Goal: Task Accomplishment & Management: Complete application form

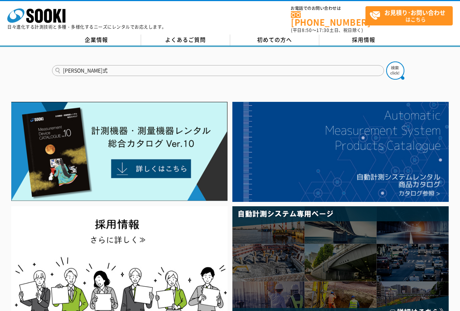
type input "長谷川式"
click at [386, 61] on button at bounding box center [395, 70] width 18 height 18
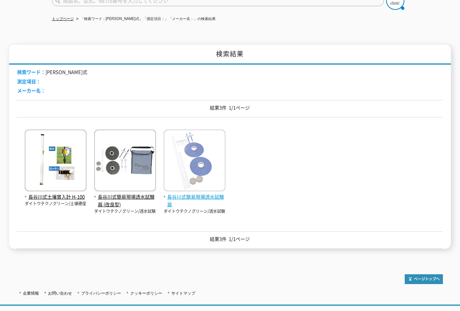
scroll to position [73, 0]
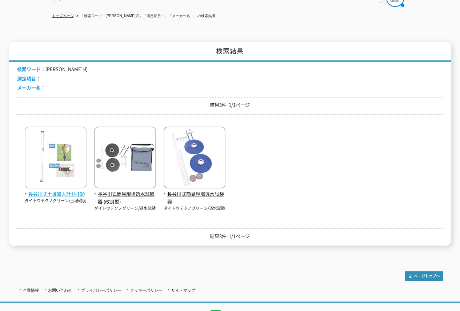
click at [67, 165] on img at bounding box center [56, 158] width 62 height 64
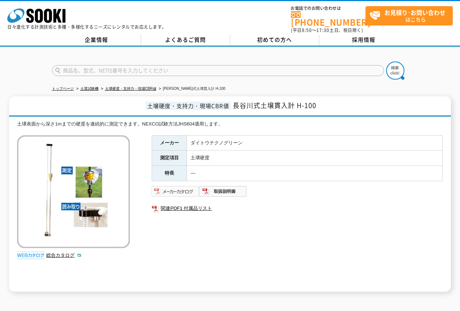
click at [187, 187] on img at bounding box center [176, 191] width 48 height 12
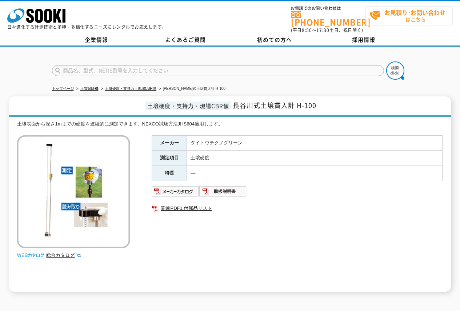
click at [398, 18] on span "お見積り･お問い合わせ はこちら" at bounding box center [410, 16] width 83 height 18
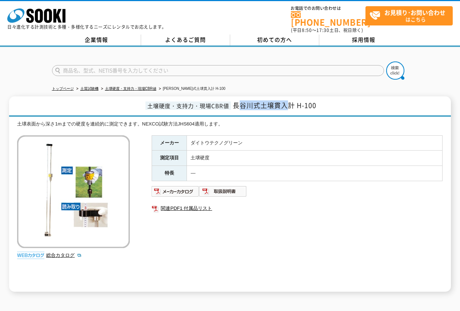
drag, startPoint x: 237, startPoint y: 101, endPoint x: 288, endPoint y: 98, distance: 51.3
click at [288, 100] on span "長谷川式土壌貫入計 H-100" at bounding box center [275, 105] width 84 height 10
drag, startPoint x: 234, startPoint y: 101, endPoint x: 315, endPoint y: 101, distance: 81.0
click at [315, 101] on span "長谷川式土壌貫入計 H-100" at bounding box center [275, 105] width 84 height 10
copy span "長谷川式土壌貫入計 H-100"
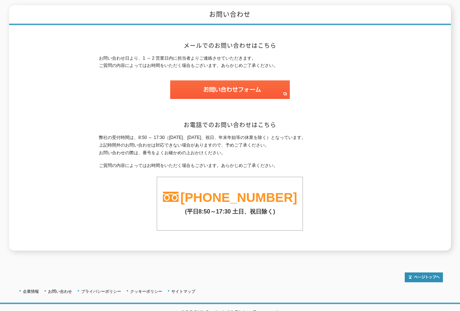
scroll to position [93, 0]
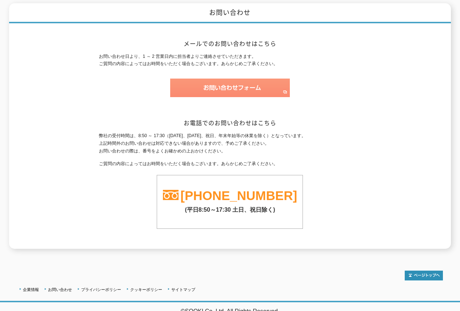
click at [194, 85] on img at bounding box center [230, 88] width 120 height 19
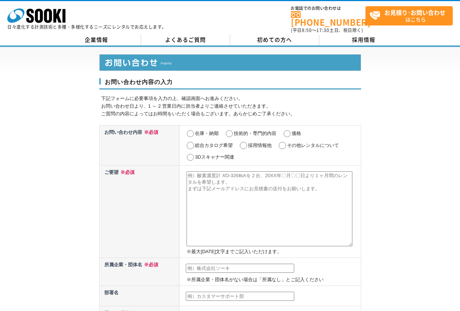
click at [288, 131] on input "価格" at bounding box center [286, 133] width 9 height 7
radio input "true"
click at [230, 189] on textarea at bounding box center [269, 208] width 166 height 75
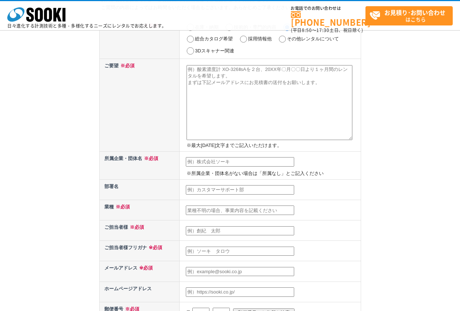
scroll to position [36, 0]
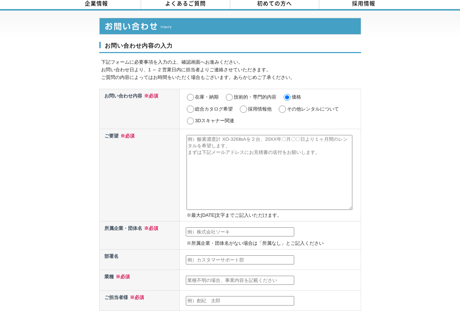
paste textarea "長谷川式土壌貫入計 H-100"
type textarea "長谷川式土壌貫入計 H-100"
drag, startPoint x: 245, startPoint y: 141, endPoint x: 129, endPoint y: 128, distance: 116.3
click at [129, 129] on tr "ご要望 ※必須 長谷川式土壌貫入計 H-100 ※最大2000文字までご記入いただけます。" at bounding box center [229, 175] width 261 height 92
click at [93, 166] on div "お問い合わせ内容の入力 下記フォームに必要事項を入力の上、確認画面へお進みください。 お問い合わせ日より、1 ～ 2 営業日内に担当者よりご連絡させていただき…" at bounding box center [230, 291] width 460 height 561
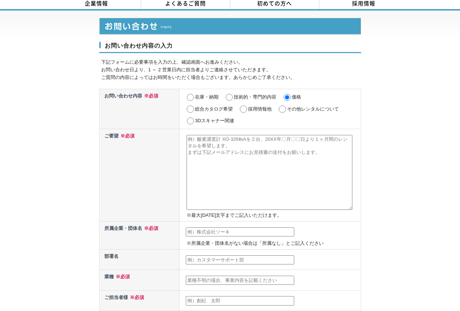
click at [211, 163] on textarea at bounding box center [269, 172] width 166 height 75
paste textarea "長谷川式土壌貫入計H-100を1台、5日間のレンタルをお願いしたいと思います。 御見積書の送付をお願いできますでしょうか。 また、最早でいつ頃からレンタル可能…"
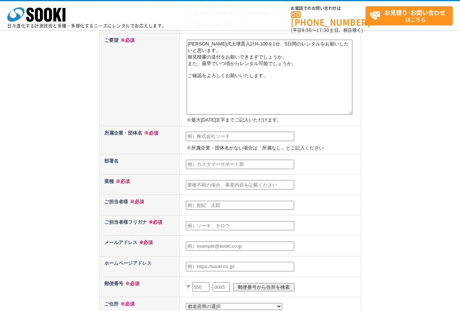
scroll to position [109, 0]
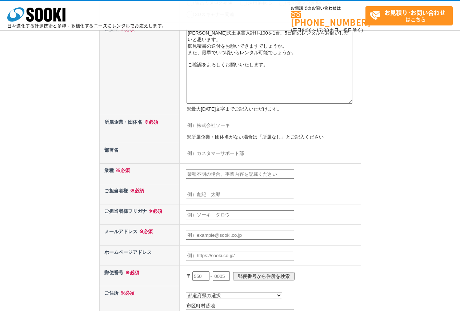
type textarea "長谷川式土壌貫入計H-100を1台、5日間のレンタルをお願いしたいと思います。 御見積書の送付をお願いできますでしょうか。 また、最早でいつ頃からレンタル可能…"
click at [223, 125] on input "text" at bounding box center [240, 125] width 108 height 9
type input "株式会社エルクコンサルタント"
click at [233, 155] on input "text" at bounding box center [240, 153] width 108 height 9
type input "技術1部"
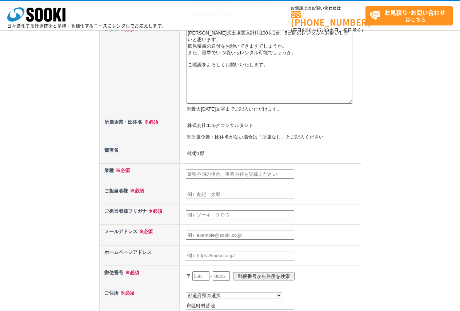
click at [225, 171] on input "text" at bounding box center [240, 173] width 108 height 9
type input "建設コンサルタント"
click at [216, 197] on input "text" at bounding box center [240, 194] width 108 height 9
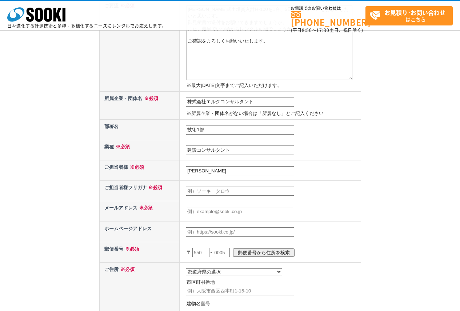
scroll to position [145, 0]
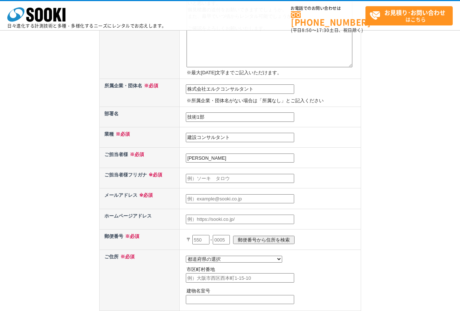
type input "矢野　克弥"
click at [214, 177] on input "text" at bounding box center [240, 178] width 108 height 9
type input "ヤノ　カツヤ"
click at [217, 193] on td at bounding box center [270, 198] width 181 height 20
click at [220, 197] on input "text" at bounding box center [240, 198] width 108 height 9
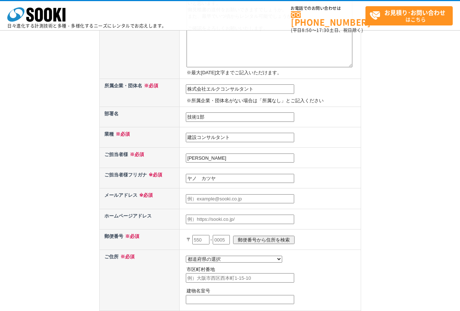
type input "k-yano@elkcon.co.jp"
click at [225, 217] on input "text" at bounding box center [240, 218] width 108 height 9
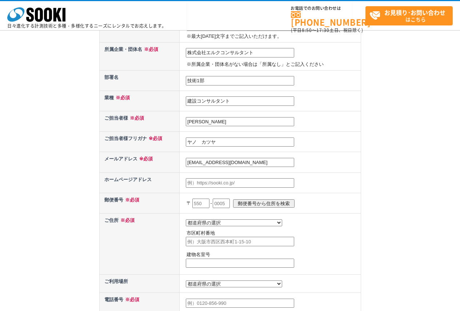
scroll to position [218, 0]
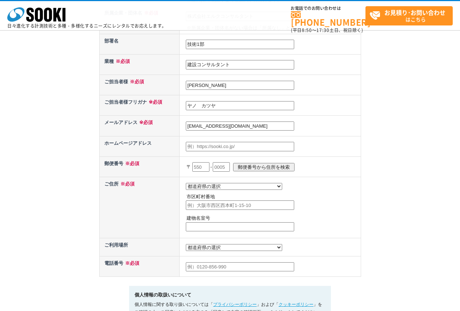
click at [202, 166] on input "text" at bounding box center [200, 166] width 17 height 9
type input "651"
click at [229, 165] on input "text" at bounding box center [221, 166] width 17 height 9
type input "0087"
click at [280, 168] on input "郵便番号から住所を検索" at bounding box center [263, 167] width 61 height 8
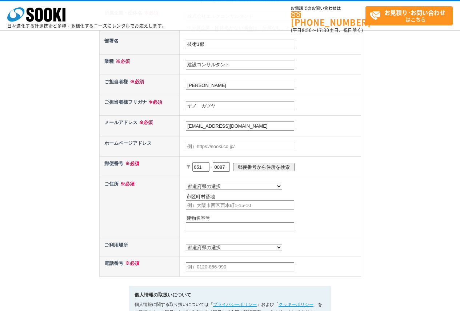
select select "28"
click at [240, 209] on input "神戸市中央区御幸通" at bounding box center [240, 204] width 108 height 9
type input "神戸市中央区御幸通4-2-9"
click at [244, 229] on input "text" at bounding box center [240, 226] width 108 height 9
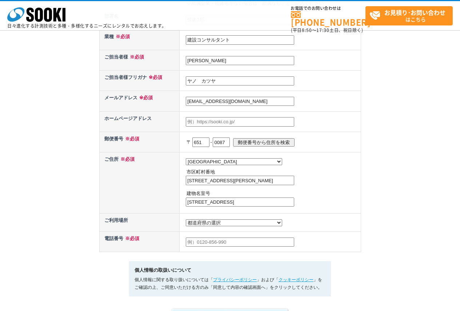
scroll to position [254, 0]
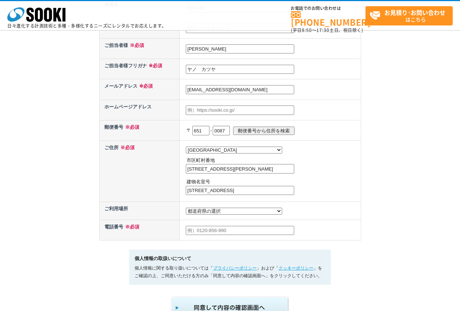
type input "アベニュー御幸ビル7F"
click at [217, 214] on select "都道府県の選択 利用場所未定 北海道 青森県 岩手県 宮城県 秋田県 山形県 福島県 茨城県 栃木県 群馬県 埼玉県 千葉県 東京都 神奈川県 新潟県 富山県…" at bounding box center [234, 211] width 96 height 7
select select "28"
click at [186, 209] on select "都道府県の選択 利用場所未定 北海道 青森県 岩手県 宮城県 秋田県 山形県 福島県 茨城県 栃木県 群馬県 埼玉県 千葉県 東京都 神奈川県 新潟県 富山県…" at bounding box center [234, 211] width 96 height 7
click at [212, 233] on input "text" at bounding box center [240, 230] width 108 height 9
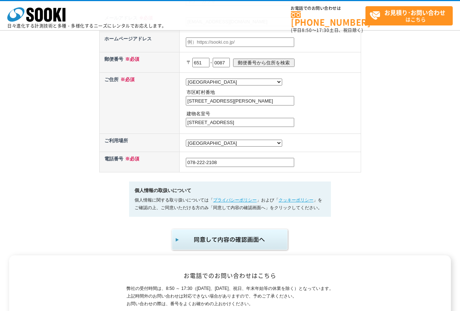
scroll to position [400, 0]
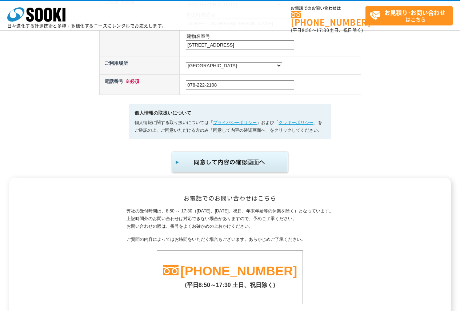
type input "078-222-2108"
click at [201, 165] on img "submit" at bounding box center [229, 162] width 119 height 24
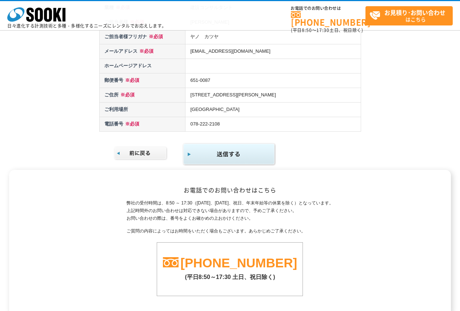
scroll to position [177, 0]
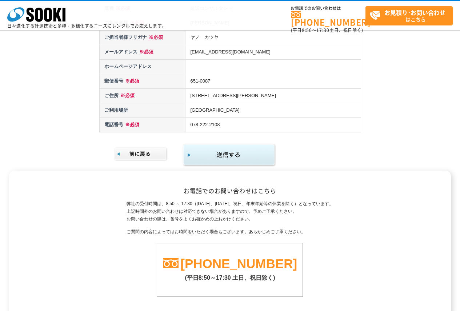
click at [203, 154] on img "submit" at bounding box center [228, 155] width 93 height 24
